Goal: Task Accomplishment & Management: Complete application form

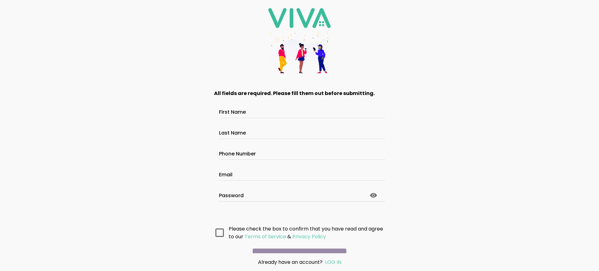
click at [297, 245] on main "All fields are required. Please fill them out before submitting. First Name Las…" at bounding box center [299, 167] width 187 height 172
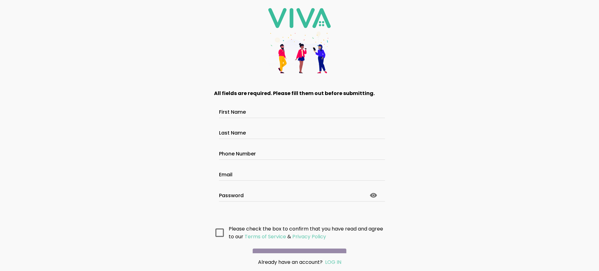
click at [297, 245] on main "All fields are required. Please fill them out before submitting. First Name Las…" at bounding box center [299, 167] width 187 height 172
